Goal: Task Accomplishment & Management: Manage account settings

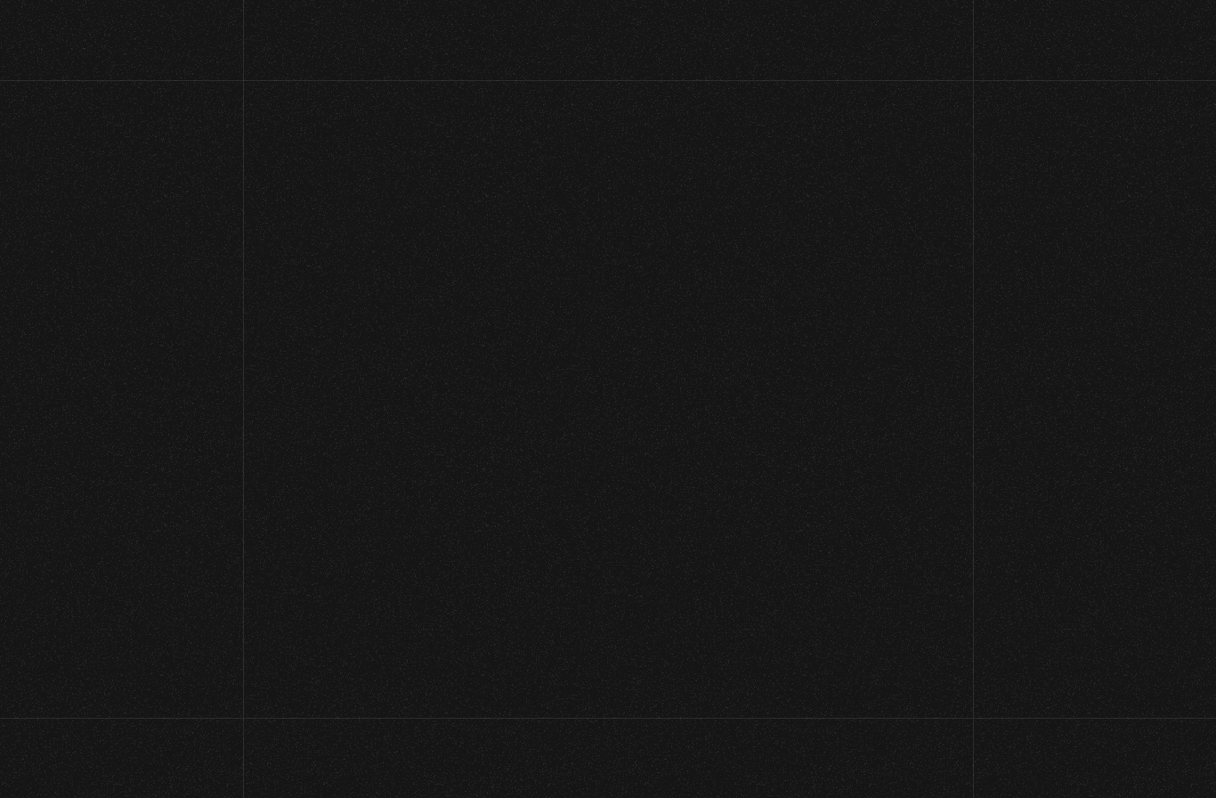
scroll to position [473, 0]
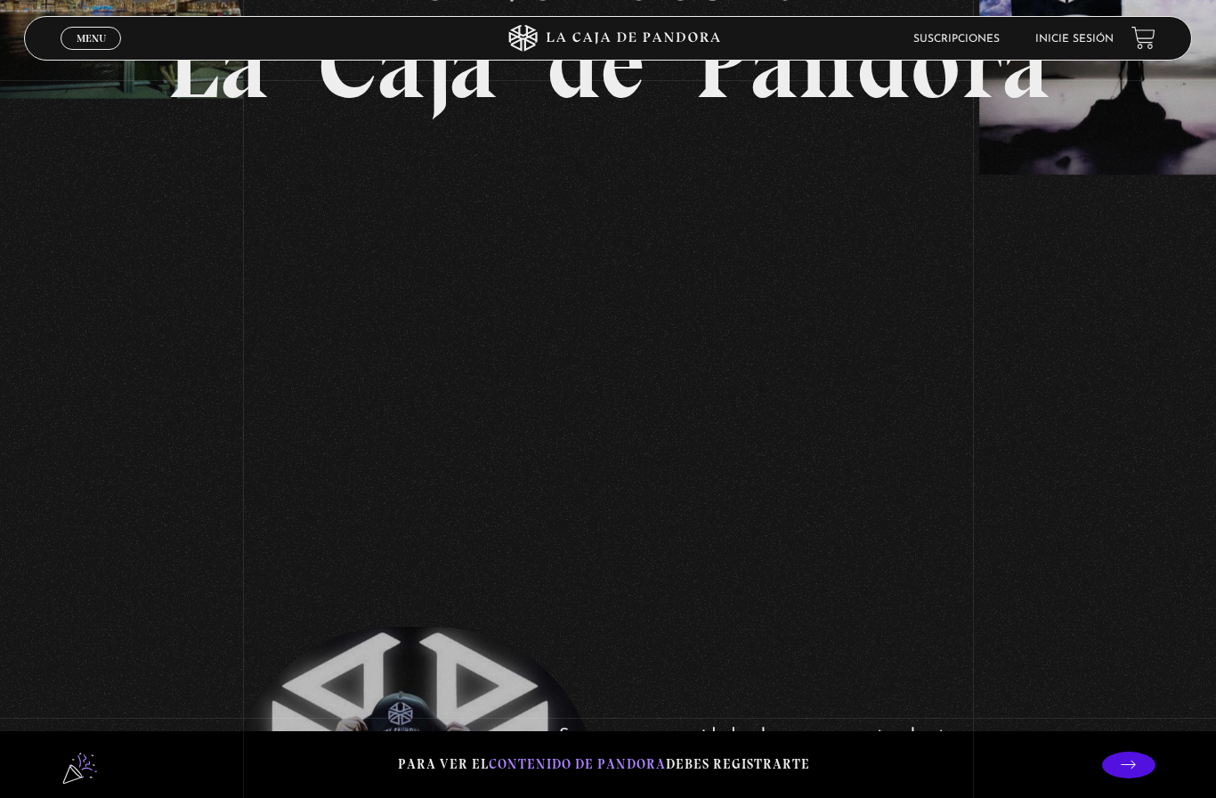
scroll to position [380, 0]
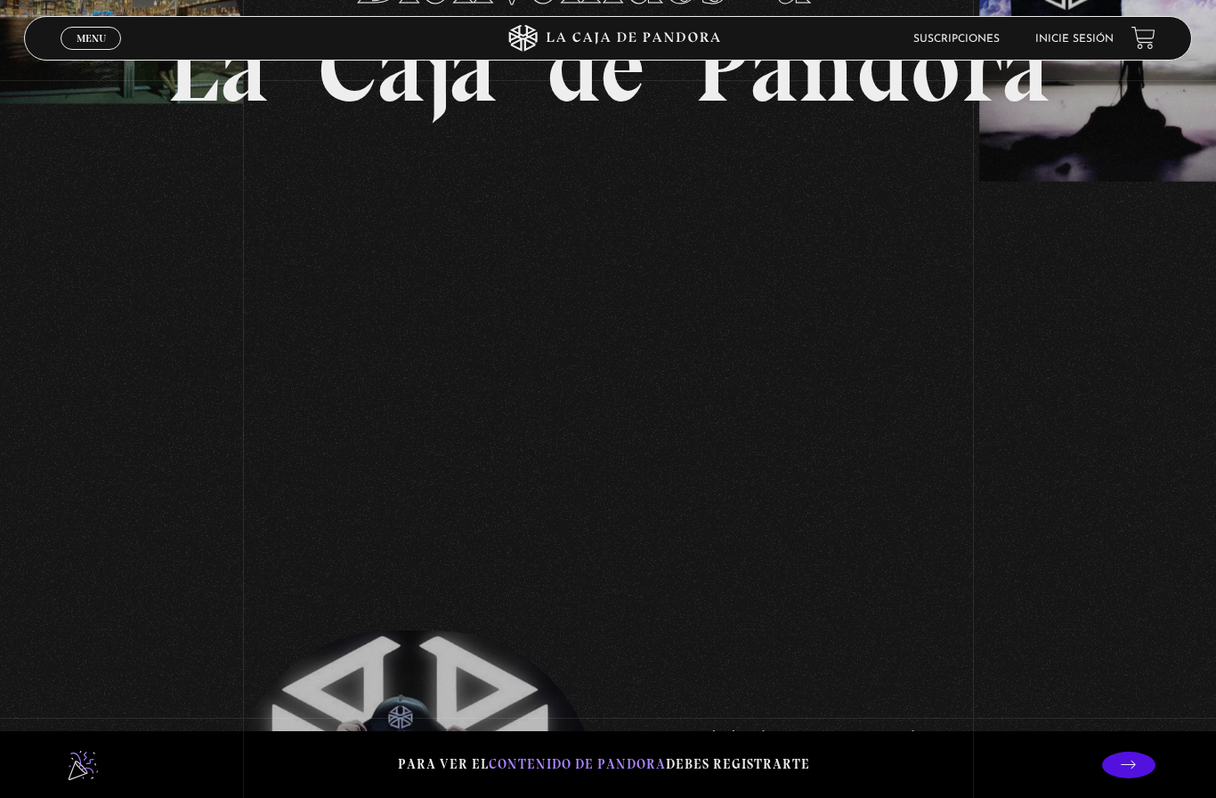
click at [1076, 24] on header "Menu Cerrar Suscripciones Inicie sesión" at bounding box center [607, 38] width 1167 height 45
click at [1080, 38] on link "Inicie sesión" at bounding box center [1074, 39] width 78 height 11
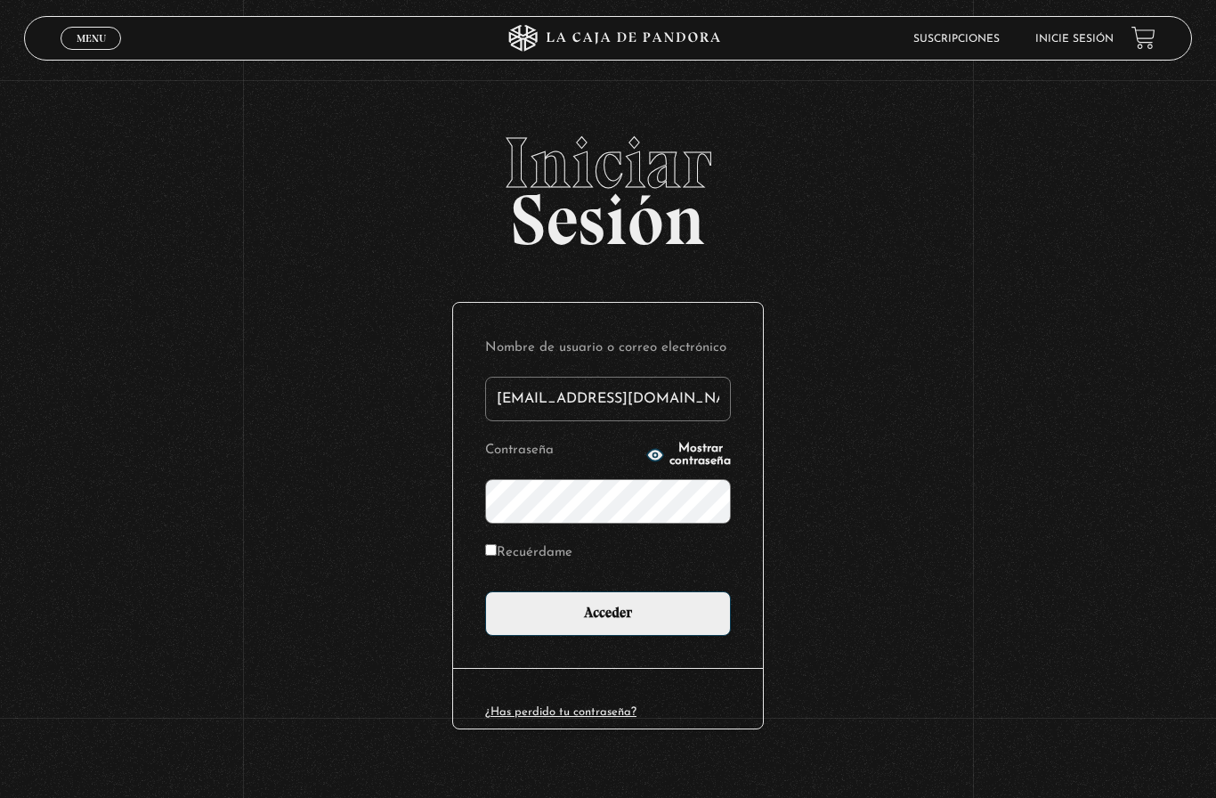
type input "yacima1@hotmail.com"
click at [608, 621] on input "Acceder" at bounding box center [608, 613] width 246 height 45
click at [683, 611] on input "Acceder" at bounding box center [608, 613] width 246 height 45
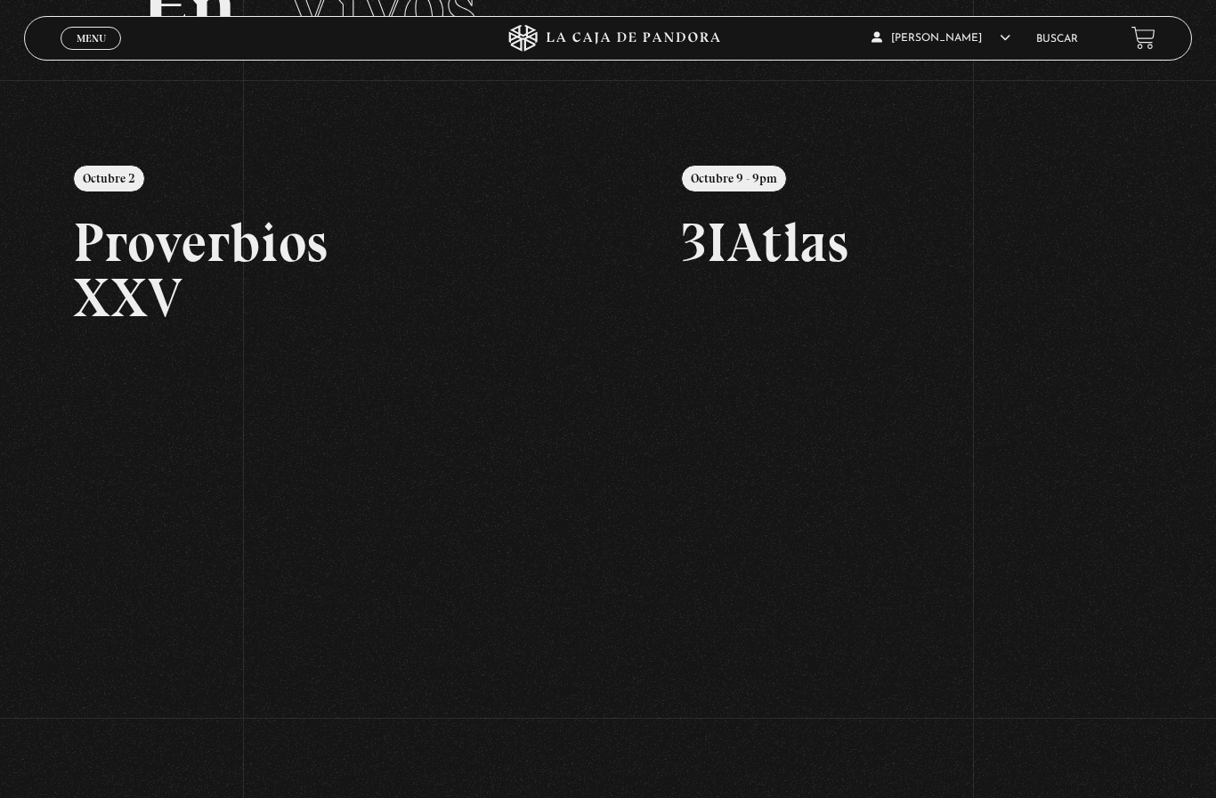
scroll to position [161, 0]
